Goal: Task Accomplishment & Management: Understand process/instructions

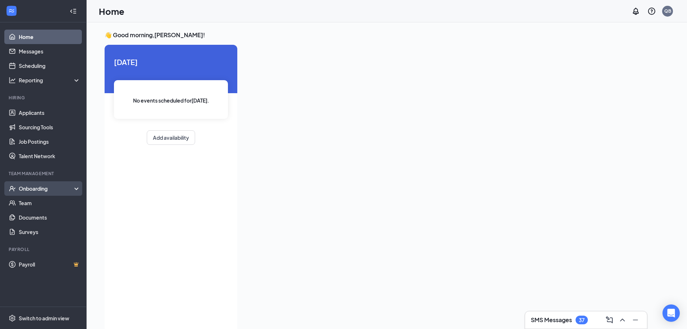
click at [45, 190] on div "Onboarding" at bounding box center [47, 188] width 56 height 7
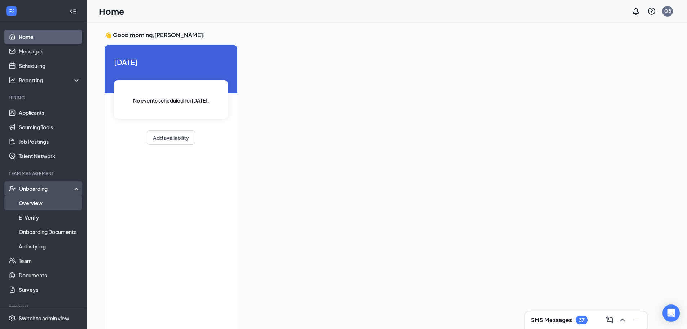
click at [42, 202] on link "Overview" at bounding box center [50, 202] width 62 height 14
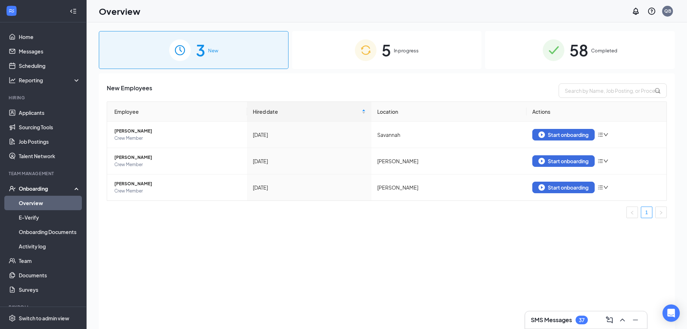
click at [398, 46] on div "5 In progress" at bounding box center [387, 50] width 190 height 38
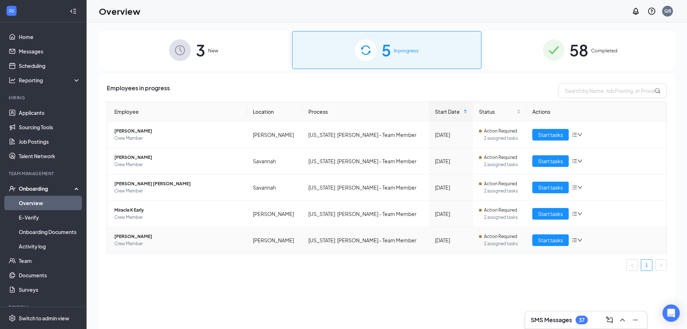
click at [576, 237] on div "Start tasks" at bounding box center [596, 240] width 128 height 12
click at [574, 238] on icon "bars" at bounding box center [575, 240] width 6 height 6
click at [635, 186] on div "Start tasks" at bounding box center [596, 187] width 128 height 12
click at [571, 238] on div "Start tasks" at bounding box center [596, 240] width 128 height 12
click at [560, 241] on span "Start tasks" at bounding box center [550, 240] width 25 height 8
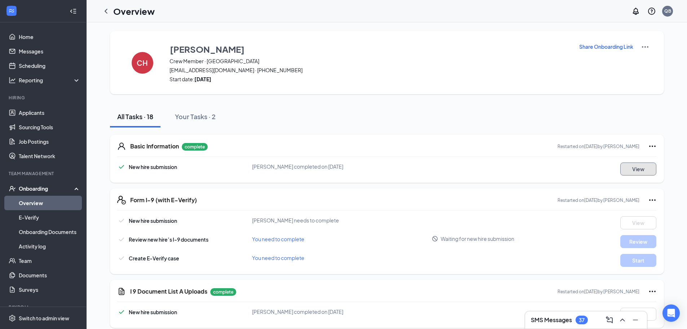
click at [634, 170] on button "View" at bounding box center [638, 168] width 36 height 13
